Goal: Task Accomplishment & Management: Use online tool/utility

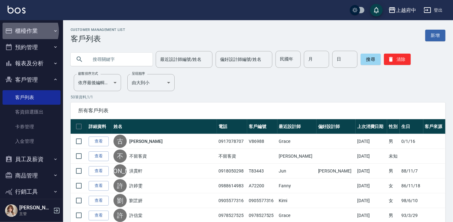
click at [29, 31] on button "櫃檯作業" at bounding box center [32, 31] width 58 height 16
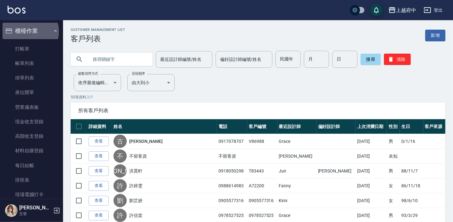
click at [28, 31] on button "櫃檯作業" at bounding box center [32, 31] width 58 height 16
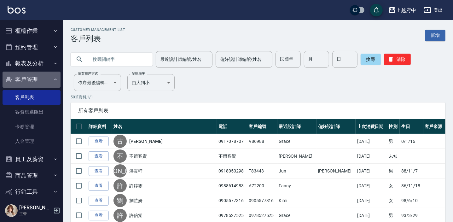
click at [31, 79] on button "客戶管理" at bounding box center [32, 79] width 58 height 16
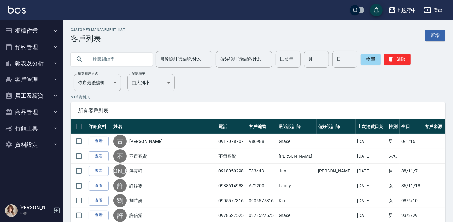
click at [25, 60] on button "報表及分析" at bounding box center [32, 63] width 58 height 16
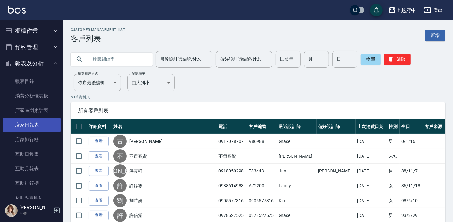
click at [31, 126] on link "店家日報表" at bounding box center [32, 124] width 58 height 14
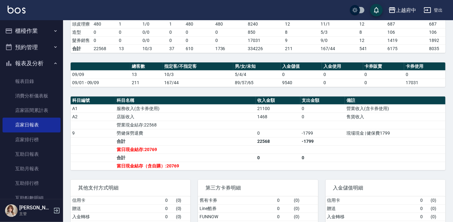
scroll to position [172, 0]
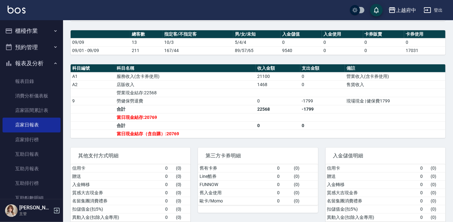
drag, startPoint x: 38, startPoint y: 20, endPoint x: 31, endPoint y: 26, distance: 9.1
click at [31, 26] on button "櫃檯作業" at bounding box center [32, 31] width 58 height 16
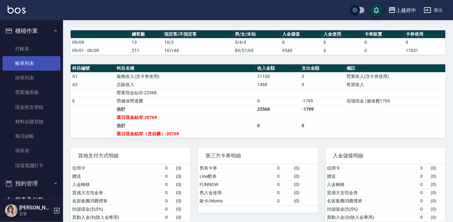
click at [25, 65] on link "帳單列表" at bounding box center [32, 63] width 58 height 14
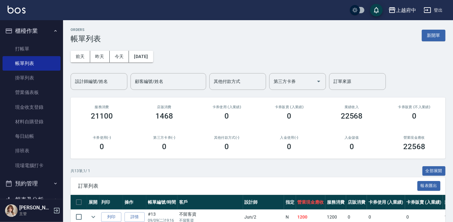
scroll to position [86, 0]
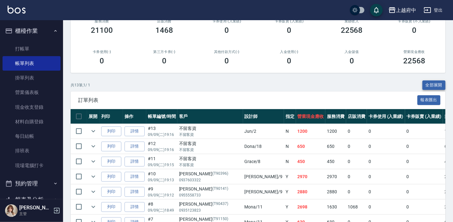
click at [431, 82] on button "全部展開" at bounding box center [433, 85] width 23 height 10
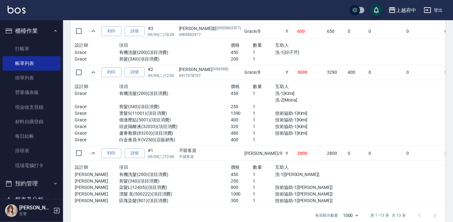
scroll to position [655, 0]
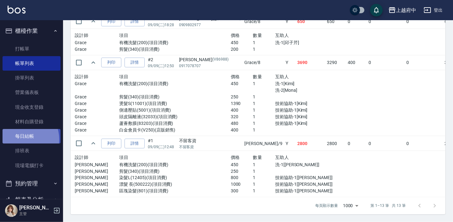
click at [21, 139] on link "每日結帳" at bounding box center [32, 136] width 58 height 14
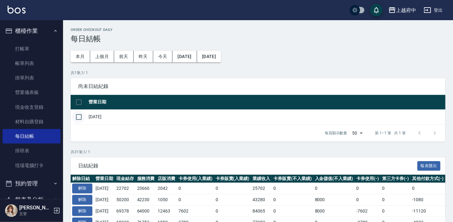
click at [80, 117] on input "checkbox" at bounding box center [78, 116] width 13 height 13
checkbox input "true"
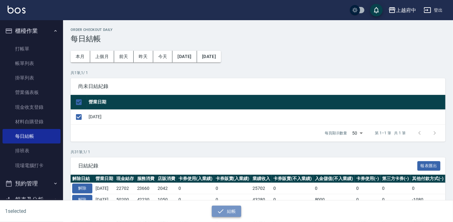
click at [229, 209] on button "結帳" at bounding box center [226, 211] width 29 height 12
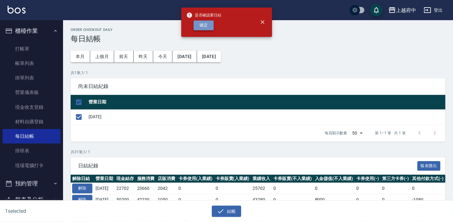
click at [208, 24] on button "確定" at bounding box center [203, 25] width 20 height 10
checkbox input "false"
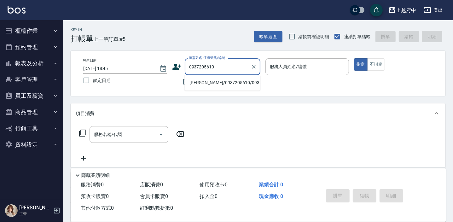
click at [214, 83] on li "謝瞳/0937205610/0937205610" at bounding box center [222, 82] width 76 height 10
type input "謝瞳/0937205610/0937205610"
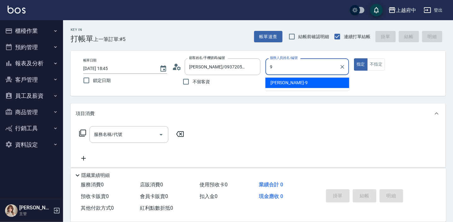
type input "9"
type button "true"
type input "David-9"
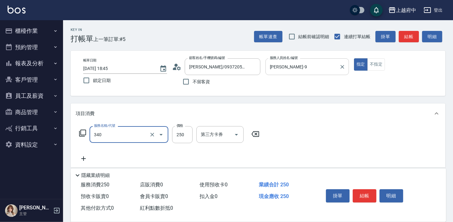
type input "剪髮(340)"
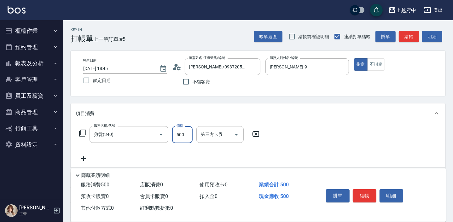
type input "500"
click at [352, 140] on div "服務名稱/代號 剪髮(340) 服務名稱/代號 價格 500 價格 第三方卡券 第三方卡券" at bounding box center [258, 145] width 374 height 44
click at [346, 130] on div "服務名稱/代號 剪髮(340) 服務名稱/代號 價格 500 價格 第三方卡券 第三方卡券" at bounding box center [258, 145] width 374 height 44
click at [364, 195] on button "結帳" at bounding box center [364, 195] width 24 height 13
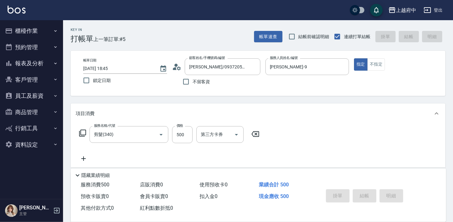
type input "2025/09/09 18:46"
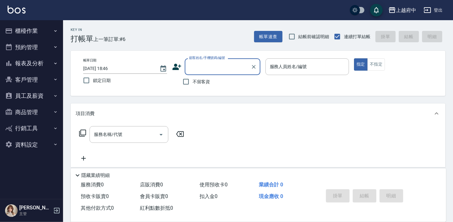
type input "ㄔ"
click at [225, 82] on li "胡敦翔/0908411997/T91150" at bounding box center [222, 82] width 76 height 10
type input "胡敦翔/0908411997/T91150"
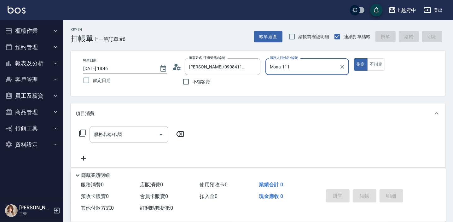
type input "Mona-11"
click at [354, 58] on button "指定" at bounding box center [361, 64] width 14 height 12
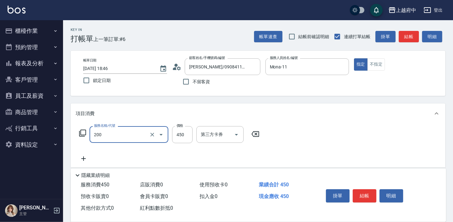
type input "有機洗髮(200)"
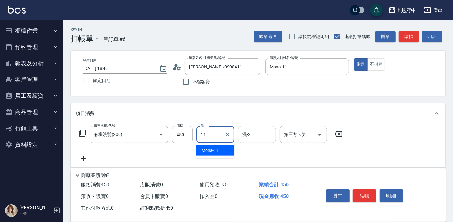
type input "Mona-11"
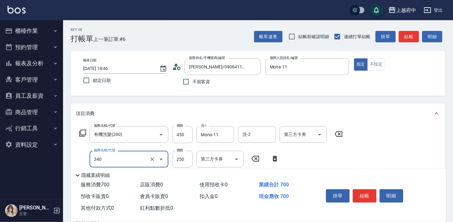
type input "剪髮(340)"
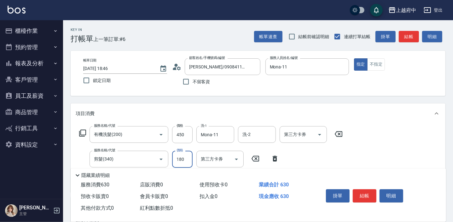
type input "180"
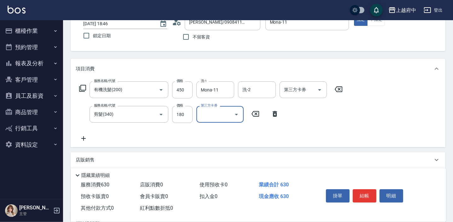
scroll to position [57, 0]
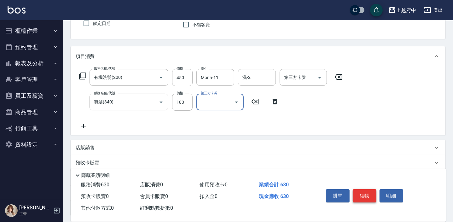
click at [362, 192] on button "結帳" at bounding box center [364, 195] width 24 height 13
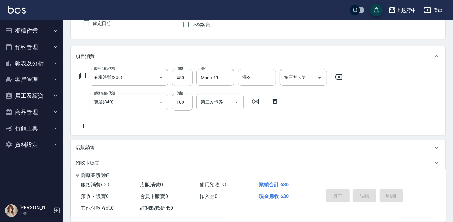
type input "2025/09/09 18:49"
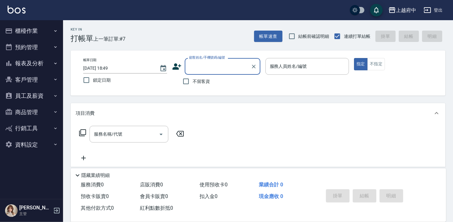
scroll to position [0, 0]
type input "ㄔ"
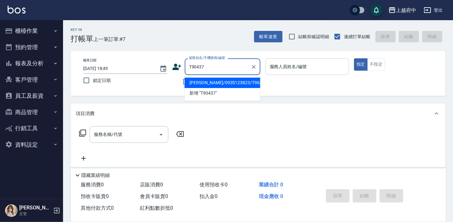
drag, startPoint x: 232, startPoint y: 83, endPoint x: 287, endPoint y: 70, distance: 56.8
click at [232, 82] on li "呂學霖/0935123823/T90437" at bounding box center [222, 82] width 76 height 10
type input "呂學霖/0935123823/T90437"
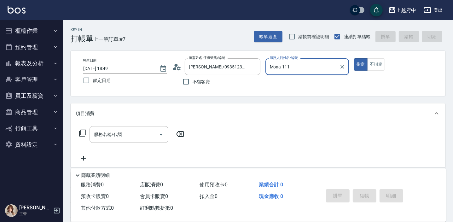
type input "Mona-11"
click at [354, 58] on button "指定" at bounding box center [361, 64] width 14 height 12
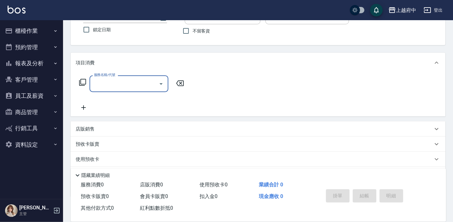
scroll to position [57, 0]
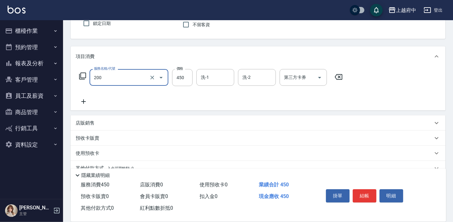
type input "有機洗髮(200)"
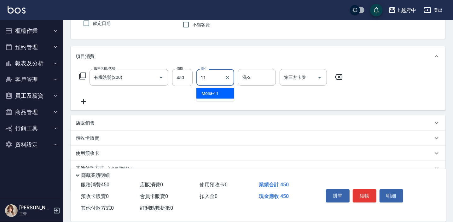
type input "Mona-11"
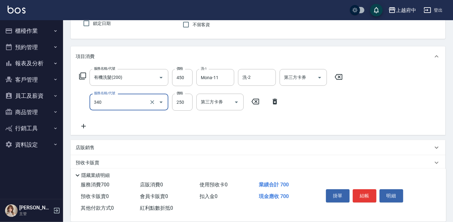
type input "剪髮(340)"
type input "180"
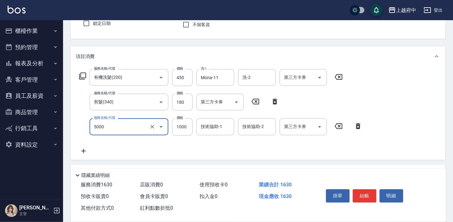
type input "毛流燙(5000)"
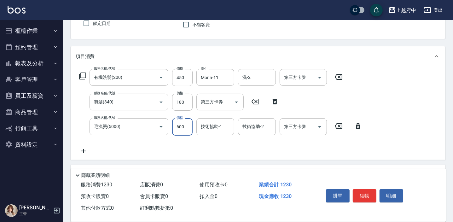
type input "600"
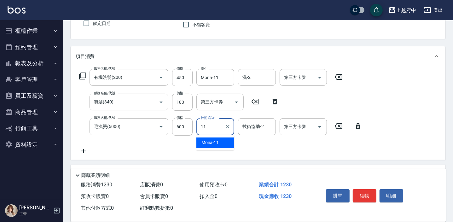
type input "Mona-11"
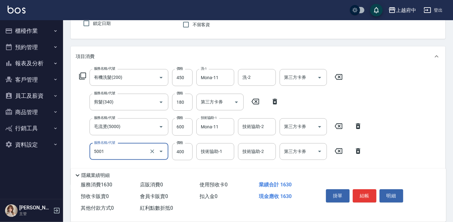
type input "側邊壓貼(5001)"
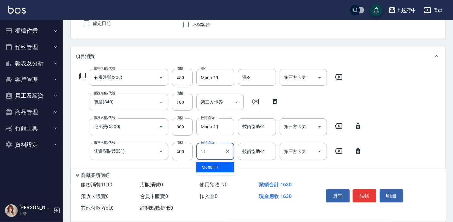
type input "Mona-11"
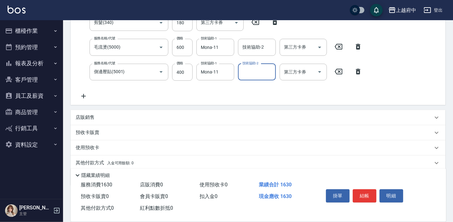
scroll to position [159, 0]
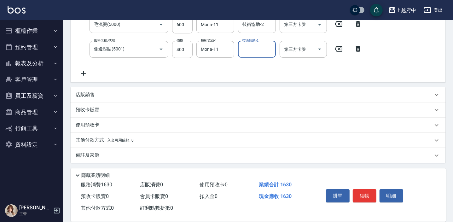
click at [91, 93] on p "店販銷售" at bounding box center [85, 94] width 19 height 7
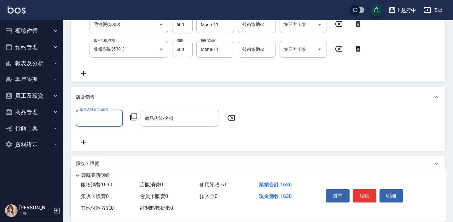
scroll to position [0, 0]
type input "Mona-11"
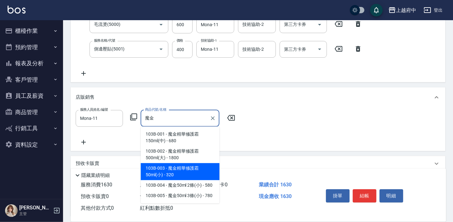
click at [182, 174] on span "103B-003 - 魔金精華修護霜50ml(小) - 320" at bounding box center [179, 171] width 79 height 17
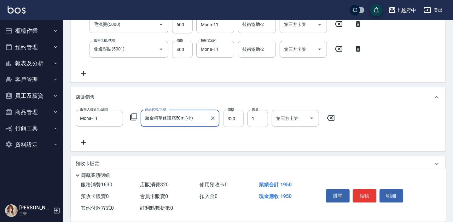
type input "魔金精華修護霜50ml(小)"
click at [239, 116] on input "320" at bounding box center [233, 118] width 20 height 17
type input "288"
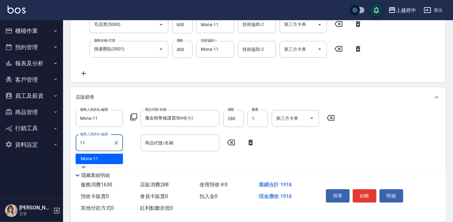
type input "Mona-11"
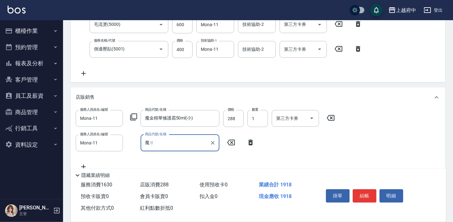
type input "魔"
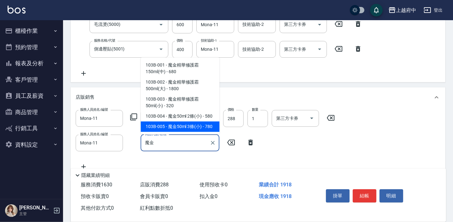
click at [166, 128] on span "103B-005 - 魔金50ml 3條(小) - 780" at bounding box center [179, 126] width 79 height 10
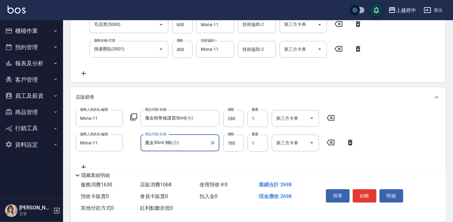
type input "魔金50ml 3條(小)"
click at [379, 124] on div "服務人員姓名/編號 Mona-11 服務人員姓名/編號 商品代號/名稱 魔金精華修護霜50ml(小) 商品代號/名稱 價格 288 價格 數量 1 數量 第三…" at bounding box center [258, 140] width 364 height 61
click at [399, 149] on div "服務人員姓名/編號 Mona-11 服務人員姓名/編號 商品代號/名稱 魔金精華修護霜50ml(小) 商品代號/名稱 價格 288 價格 數量 1 數量 第三…" at bounding box center [258, 140] width 364 height 61
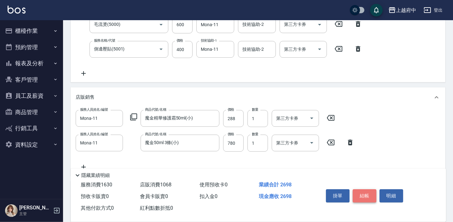
click at [362, 192] on button "結帳" at bounding box center [364, 195] width 24 height 13
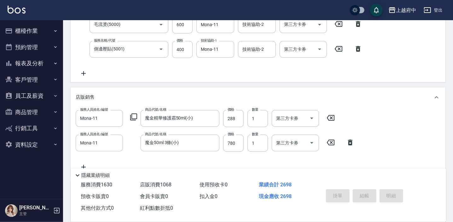
type input "2025/09/09 18:56"
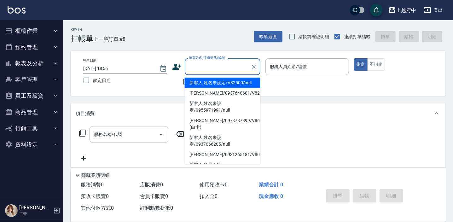
type input "ㄔ"
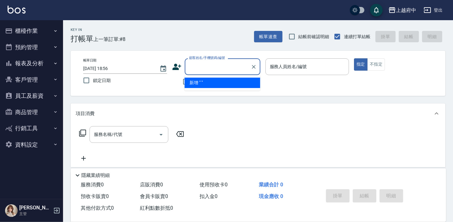
type input "T"
drag, startPoint x: 236, startPoint y: 81, endPoint x: 237, endPoint y: 85, distance: 4.8
click at [236, 81] on li "[PERSON_NAME]/0955558733/T90141" at bounding box center [222, 82] width 76 height 10
type input "[PERSON_NAME]/0955558733/T90141"
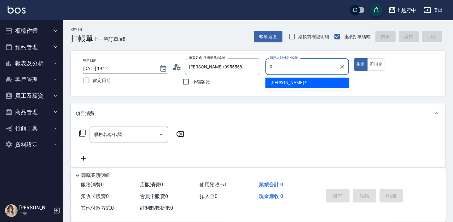
type input "[PERSON_NAME]-9"
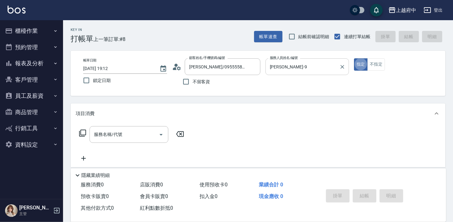
type button "true"
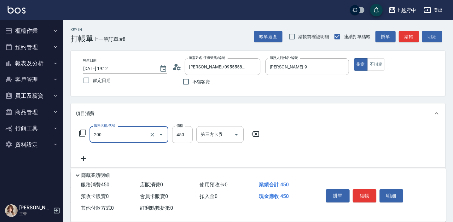
type input "有機洗髮(200)"
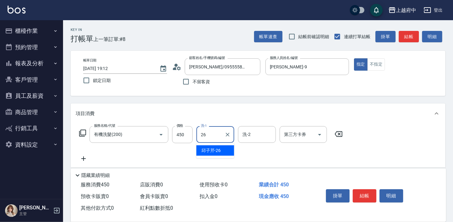
type input "邱子芹-26"
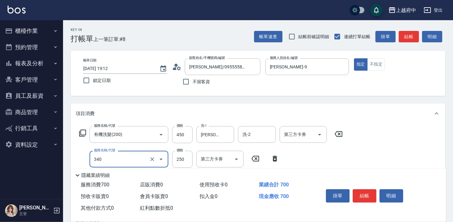
type input "剪髮(340)"
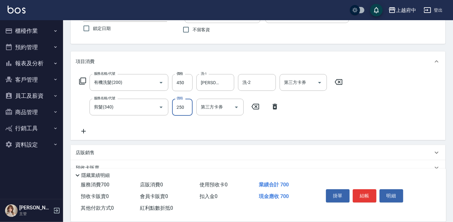
scroll to position [57, 0]
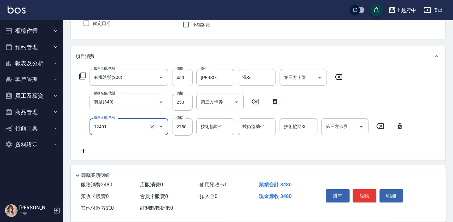
type input "燙髮M(12401)"
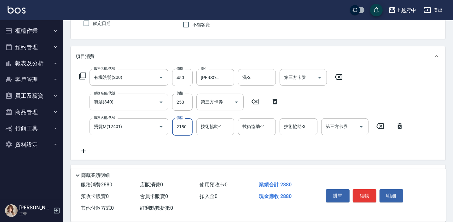
type input "2180"
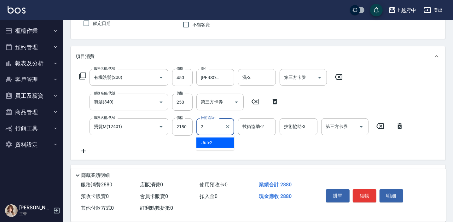
type input "Jun-2"
click at [250, 153] on div "服務名稱/代號 有機洗髮(200) 服務名稱/代號 價格 450 價格 洗-1 邱子芹-26 洗-1 洗-2 洗-2 第三方卡券 第三方卡券 服務名稱/代號 …" at bounding box center [242, 111] width 332 height 85
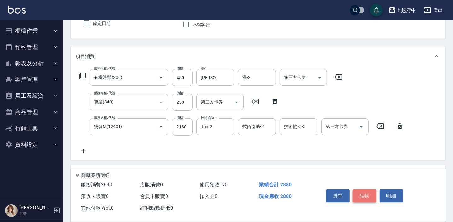
click at [367, 190] on button "結帳" at bounding box center [364, 195] width 24 height 13
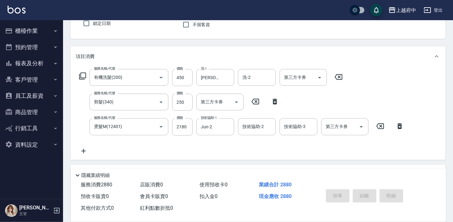
type input "2025/09/09 19:13"
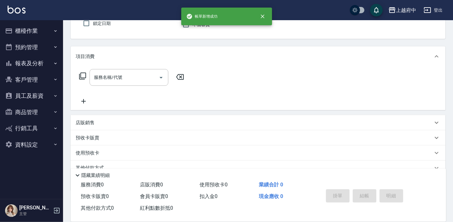
scroll to position [28, 0]
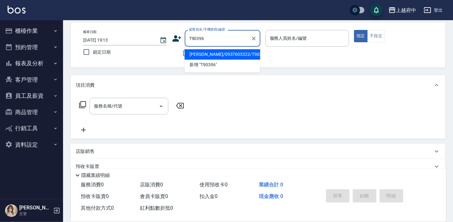
click at [218, 54] on li "王妤珊/0937603322/T90396" at bounding box center [222, 54] width 76 height 10
type input "王妤珊/0937603322/T90396"
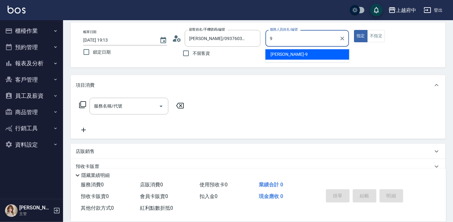
type input "David-9"
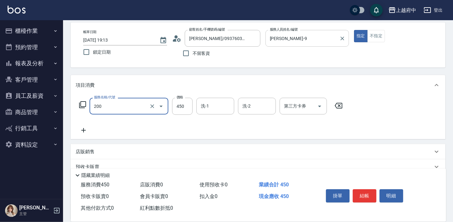
type input "有機洗髮(200)"
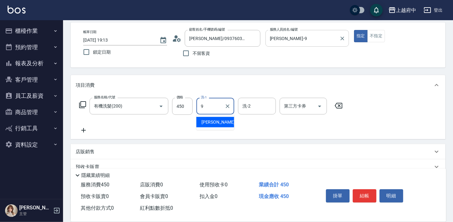
type input "David-9"
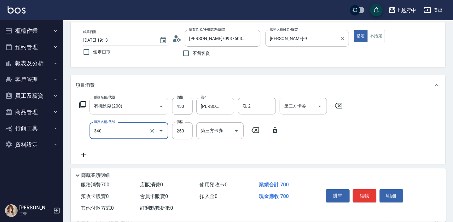
type input "剪髮(340)"
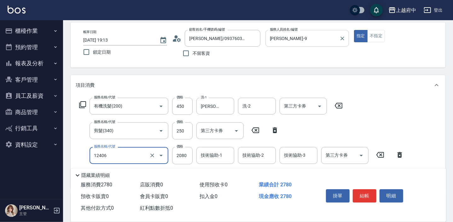
type input "染髮XL(12406)"
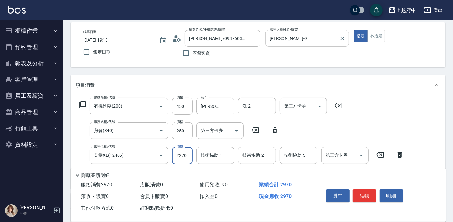
type input "2270"
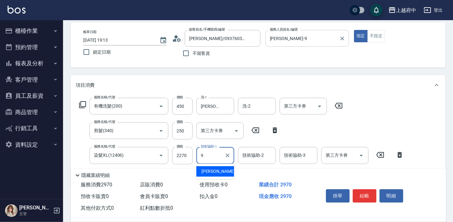
type input "David-9"
click at [429, 159] on div "服務名稱/代號 有機洗髮(200) 服務名稱/代號 價格 450 價格 洗-1 David-9 洗-1 洗-2 洗-2 第三方卡券 第三方卡券 服務名稱/代號…" at bounding box center [258, 141] width 374 height 93
click at [226, 107] on icon "Clear" at bounding box center [227, 106] width 4 height 4
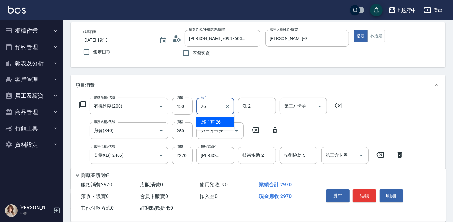
type input "邱子芹-26"
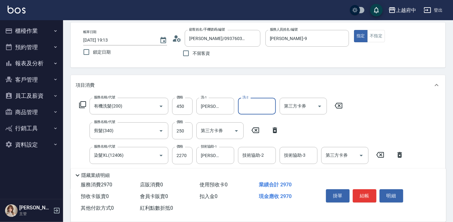
click at [369, 102] on div "服務名稱/代號 有機洗髮(200) 服務名稱/代號 價格 450 價格 洗-1 邱子芹-26 洗-1 洗-2 洗-2 第三方卡券 第三方卡券 服務名稱/代號 …" at bounding box center [242, 140] width 332 height 85
click at [368, 191] on button "結帳" at bounding box center [364, 195] width 24 height 13
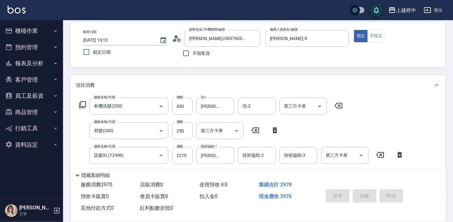
type input "2025/09/09 19:15"
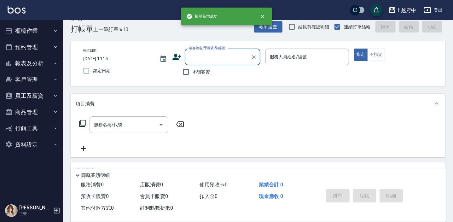
scroll to position [0, 0]
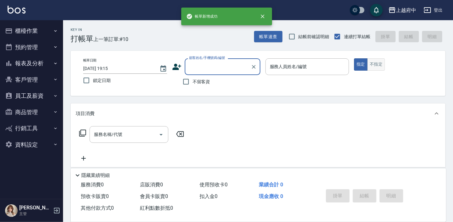
click at [372, 63] on button "不指定" at bounding box center [376, 64] width 18 height 12
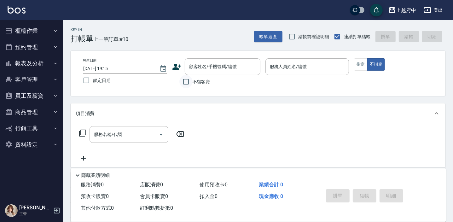
click at [186, 82] on input "不留客資" at bounding box center [185, 81] width 13 height 13
checkbox input "true"
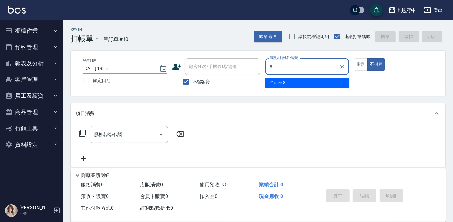
type input "Grace-8"
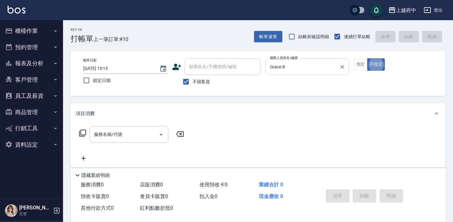
type button "false"
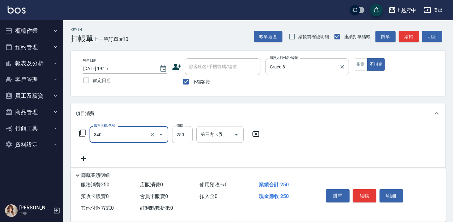
type input "剪髮(340)"
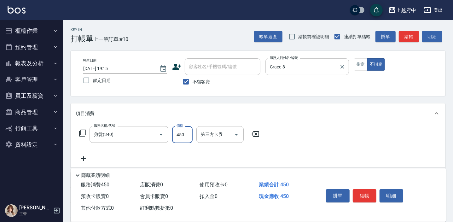
type input "450"
click at [298, 145] on div "服務名稱/代號 剪髮(340) 服務名稱/代號 價格 450 價格 第三方卡券 第三方卡券" at bounding box center [258, 145] width 374 height 44
click at [361, 196] on button "結帳" at bounding box center [364, 195] width 24 height 13
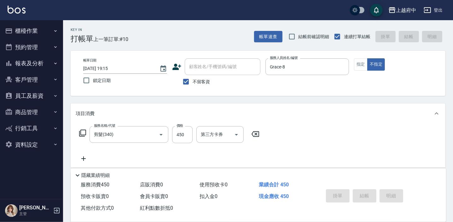
type input "2025/09/09 19:16"
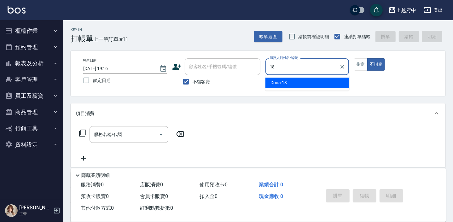
type input "Dona-18"
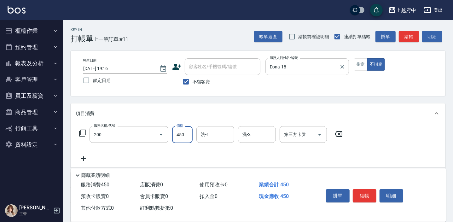
type input "有機洗髮(200)"
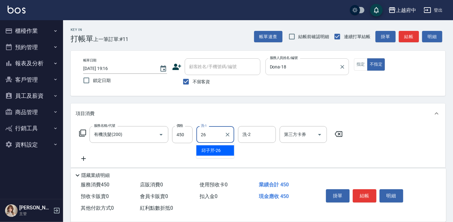
type input "邱子芹-26"
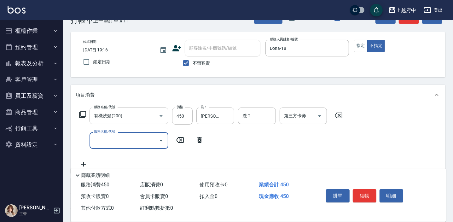
scroll to position [28, 0]
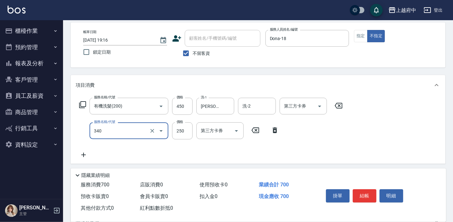
type input "剪髮(340)"
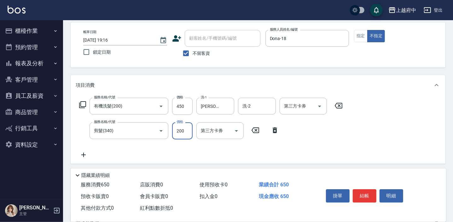
type input "200"
click at [360, 194] on button "結帳" at bounding box center [364, 195] width 24 height 13
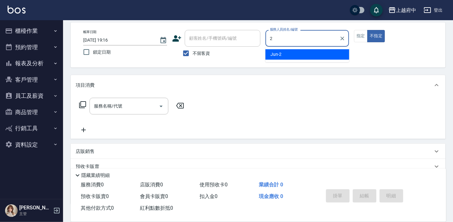
type input "Jun-2"
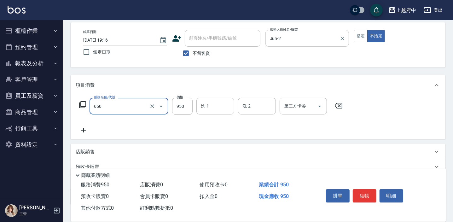
type input "SPA精油洗髮(650)"
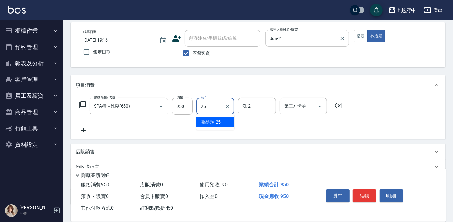
type input "張鈞琇-25"
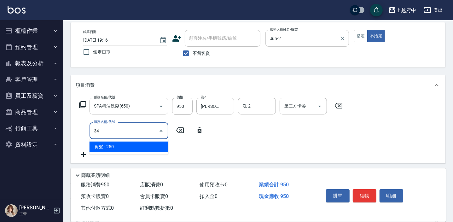
type input "3"
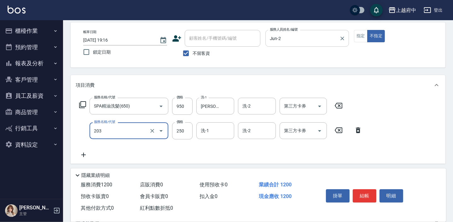
type input "升級滋養護髮(203)"
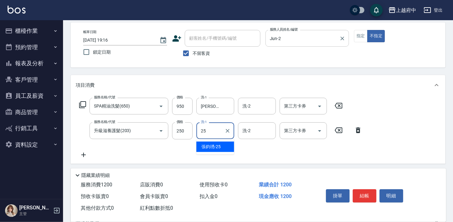
type input "張鈞琇-25"
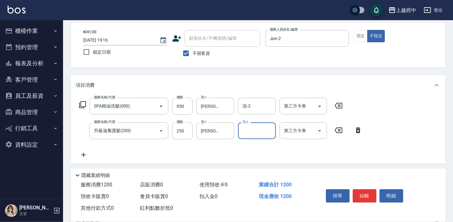
click at [290, 154] on div "服務名稱/代號 SPA精油洗髮(650) 服務名稱/代號 價格 950 價格 洗-1 張鈞琇-25 洗-1 洗-2 洗-2 第三方卡券 第三方卡券 服務名稱/…" at bounding box center [221, 128] width 290 height 61
click at [366, 197] on button "結帳" at bounding box center [364, 195] width 24 height 13
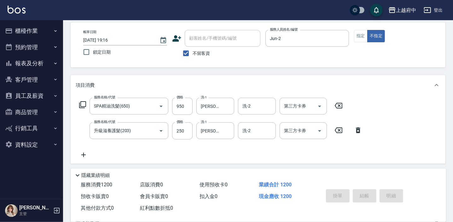
type input "2025/09/09 19:17"
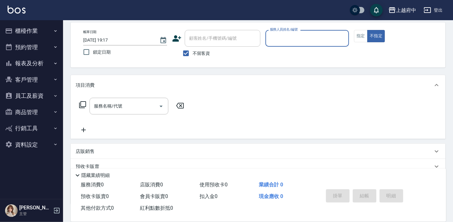
click at [26, 27] on button "櫃檯作業" at bounding box center [32, 31] width 58 height 16
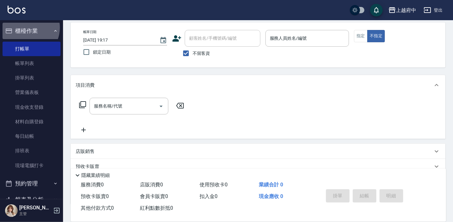
click at [26, 27] on button "櫃檯作業" at bounding box center [32, 31] width 58 height 16
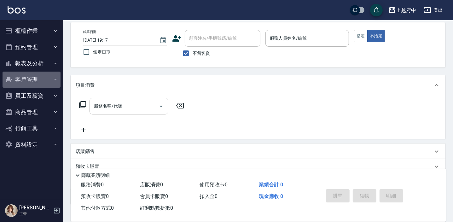
click at [29, 78] on button "客戶管理" at bounding box center [32, 79] width 58 height 16
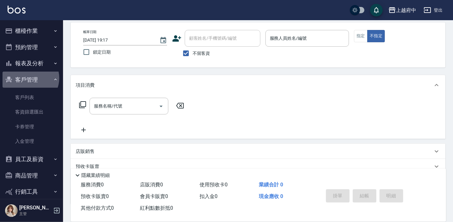
click at [29, 78] on button "客戶管理" at bounding box center [32, 79] width 58 height 16
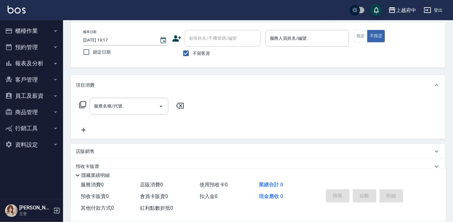
click at [31, 68] on button "報表及分析" at bounding box center [32, 63] width 58 height 16
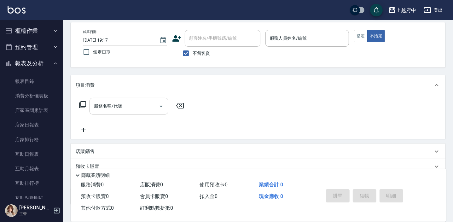
click at [31, 63] on button "報表及分析" at bounding box center [32, 63] width 58 height 16
